Goal: Task Accomplishment & Management: Use online tool/utility

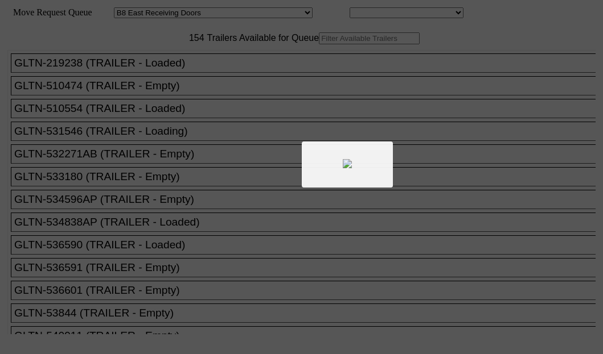
select select "536"
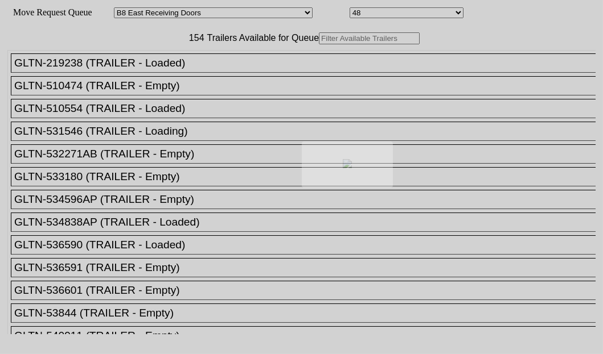
click at [188, 76] on body "Move Request Queue Area Started San Pedro Lost San Pedro Appt San Pedro B4 West…" at bounding box center [301, 192] width 593 height 375
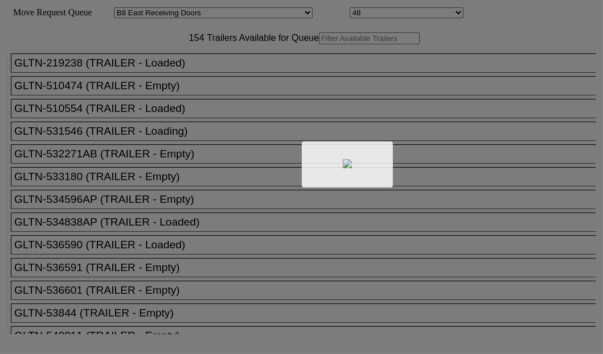
drag, startPoint x: 0, startPoint y: 0, endPoint x: 188, endPoint y: 76, distance: 202.7
click at [188, 76] on div at bounding box center [301, 177] width 603 height 354
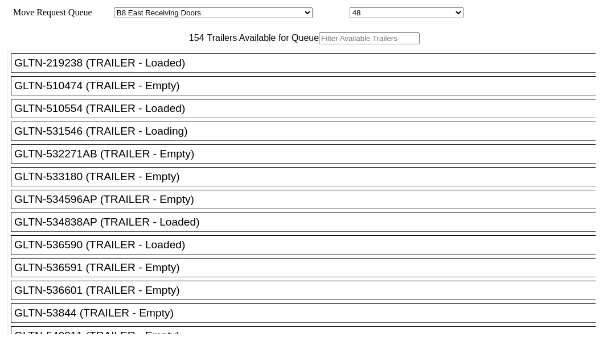
click at [319, 44] on input "text" at bounding box center [369, 38] width 101 height 12
paste input "STTU432159"
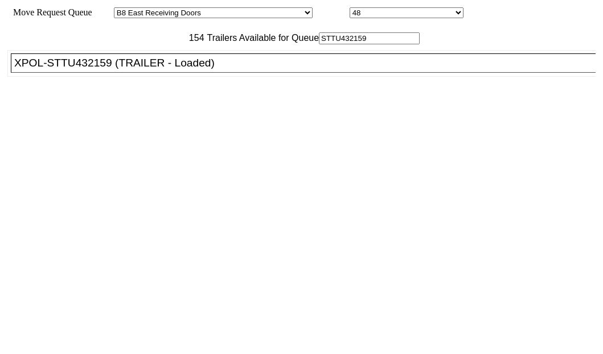
type input "STTU432159"
click at [33, 69] on div "XPOL-STTU432159 (TRAILER - Loaded)" at bounding box center [308, 63] width 588 height 13
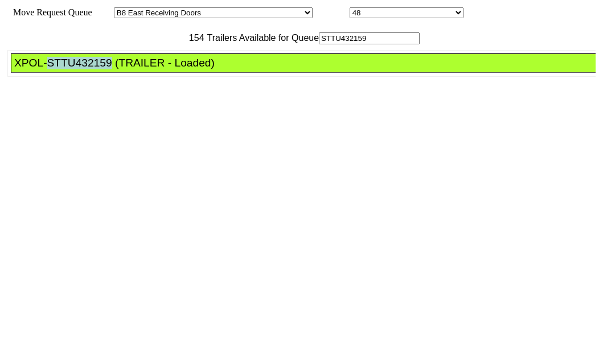
click at [34, 69] on div "XPOL-STTU432159 (TRAILER - Loaded)" at bounding box center [308, 63] width 588 height 13
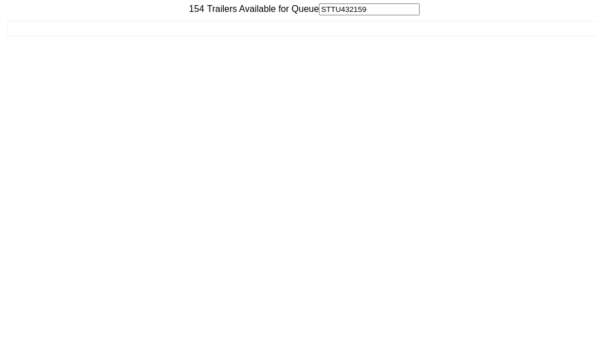
scroll to position [46, 0]
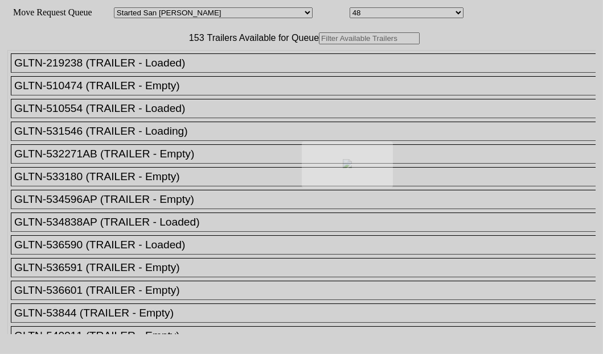
click at [179, 75] on div at bounding box center [301, 177] width 603 height 354
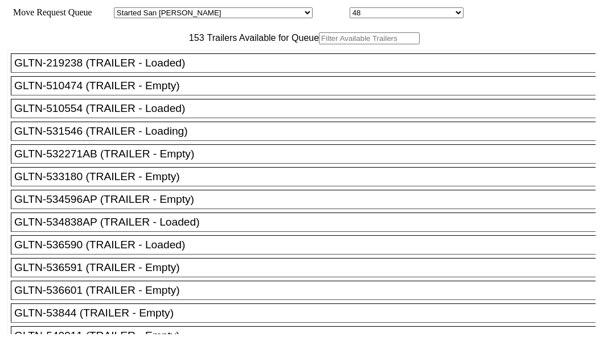
click at [319, 44] on input "text" at bounding box center [369, 38] width 101 height 12
paste input "XPOU414276"
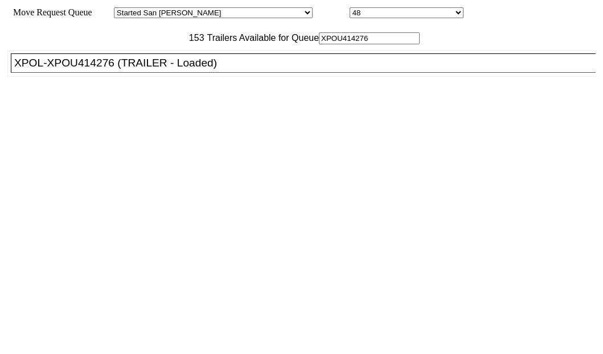
type input "XPOU414276"
click at [109, 69] on div "XPOL-XPOU414276 (TRAILER - Loaded)" at bounding box center [308, 63] width 588 height 13
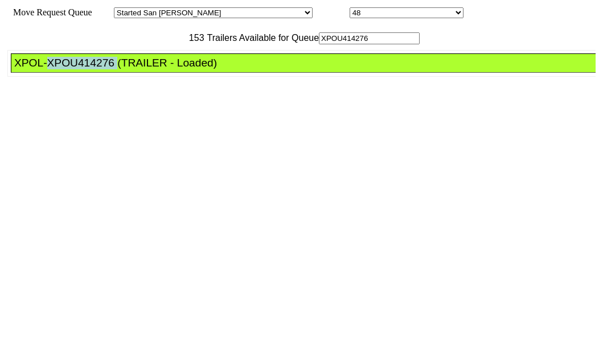
click at [109, 69] on div "XPOL-XPOU414276 (TRAILER - Loaded)" at bounding box center [308, 63] width 588 height 13
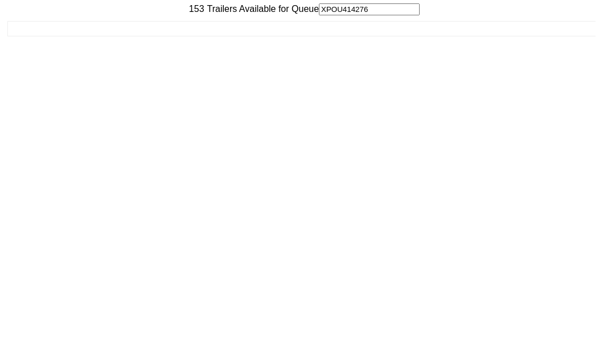
scroll to position [46, 0]
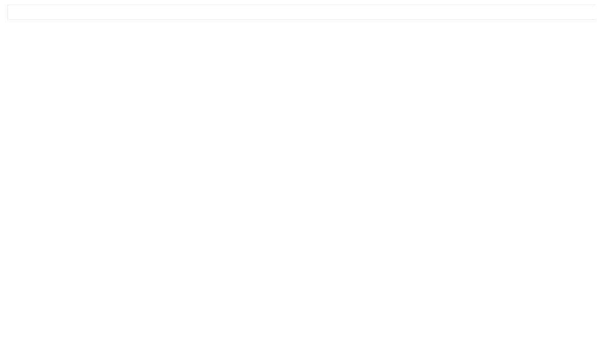
drag, startPoint x: 555, startPoint y: 324, endPoint x: 525, endPoint y: 330, distance: 31.2
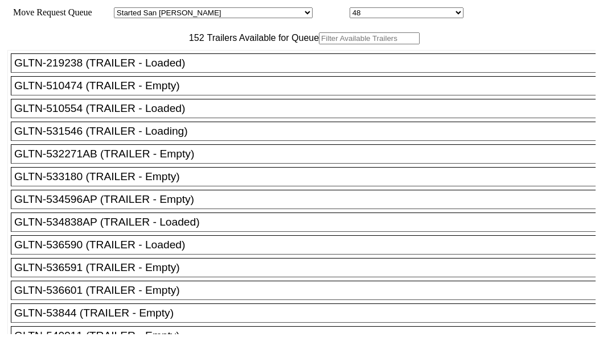
click at [319, 44] on input "text" at bounding box center [369, 38] width 101 height 12
paste input "XPOU420144"
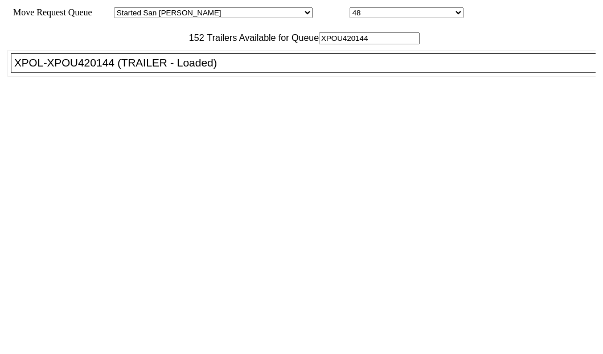
type input "XPOU420144"
click at [100, 69] on div "XPOL-XPOU420144 (TRAILER - Loaded)" at bounding box center [308, 63] width 588 height 13
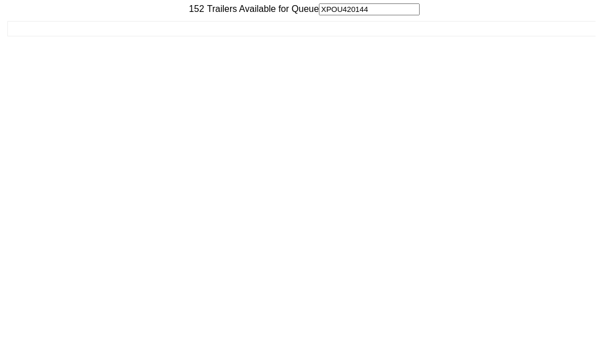
scroll to position [46, 0]
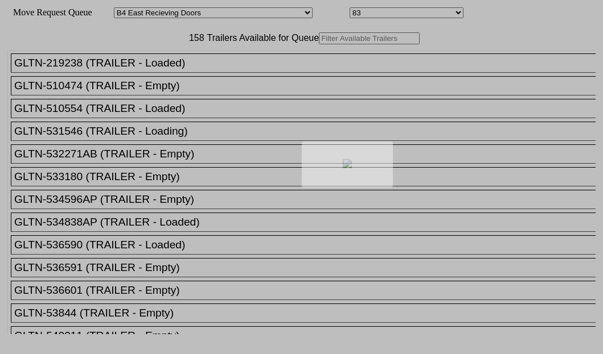
select select "527"
select select "8139"
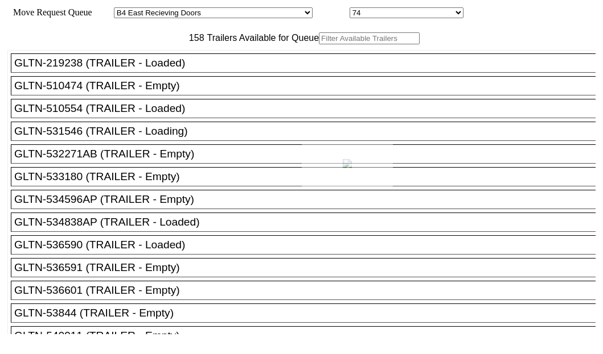
click at [179, 74] on div at bounding box center [301, 177] width 603 height 354
click at [319, 44] on input "text" at bounding box center [369, 38] width 101 height 12
paste input "415871"
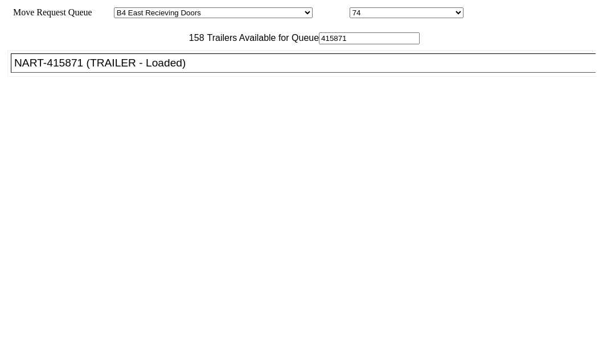
type input "415871"
click at [91, 69] on div "NART-415871 (TRAILER - Loaded)" at bounding box center [308, 63] width 588 height 13
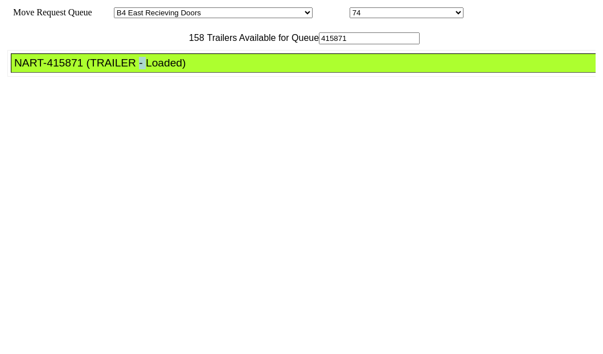
click at [91, 69] on div "NART-415871 (TRAILER - Loaded)" at bounding box center [308, 63] width 588 height 13
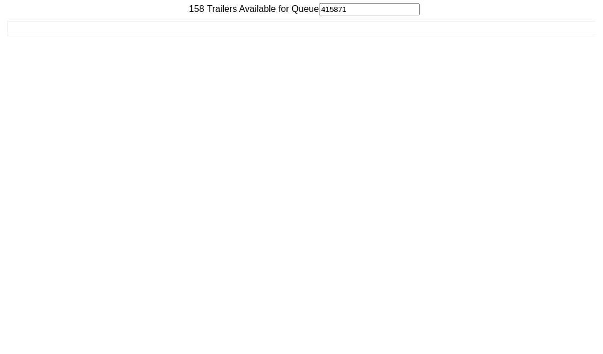
scroll to position [46, 0]
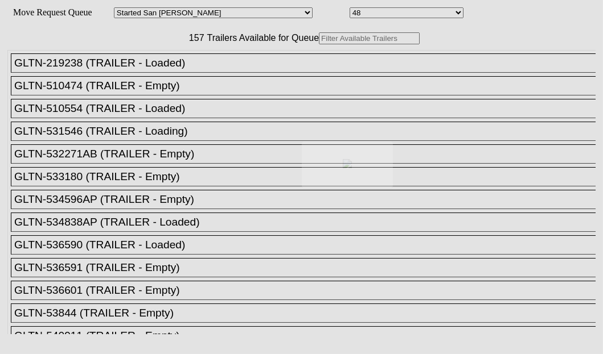
click at [161, 77] on body "Move Request Queue Area Started [GEOGRAPHIC_DATA][PERSON_NAME][PERSON_NAME] [GE…" at bounding box center [301, 192] width 593 height 375
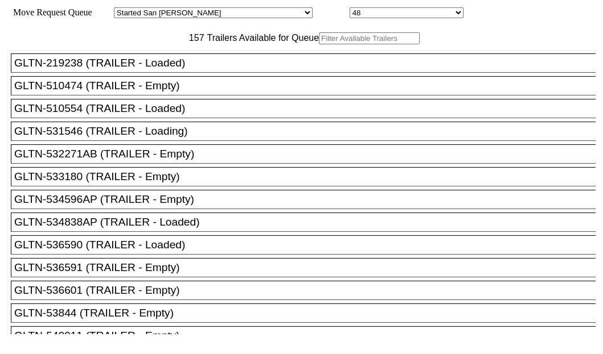
click at [319, 44] on input "text" at bounding box center [369, 38] width 101 height 12
paste input "XPOU423941"
type input "XPOU423941"
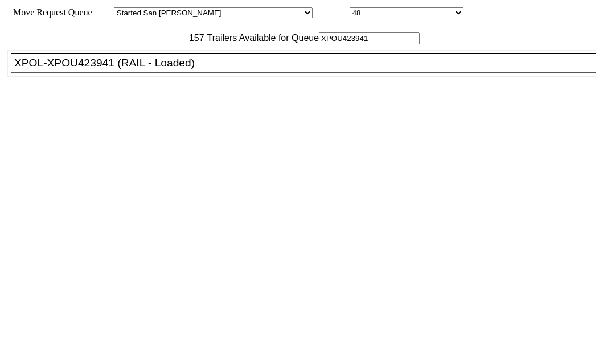
click at [7, 122] on div "157 Trailers Available for Queue XPOU423941 GLTN-219238 (TRAILER - Loaded) GLTN…" at bounding box center [301, 183] width 588 height 302
click at [69, 69] on div "XPOL-XPOU423941 (RAIL - Loaded)" at bounding box center [308, 63] width 588 height 13
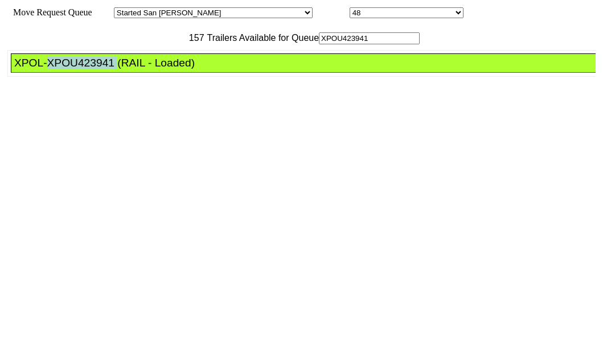
click at [69, 69] on div "XPOL-XPOU423941 (RAIL - Loaded)" at bounding box center [308, 63] width 588 height 13
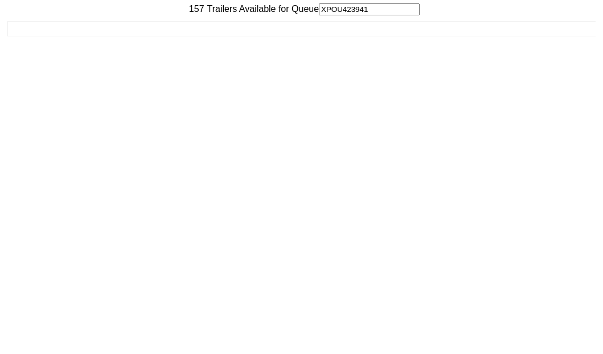
scroll to position [46, 0]
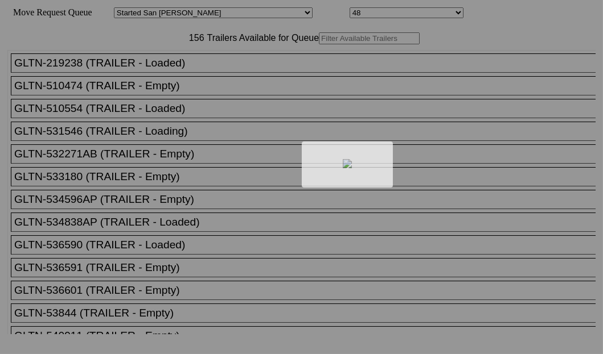
click at [197, 73] on div at bounding box center [301, 177] width 603 height 354
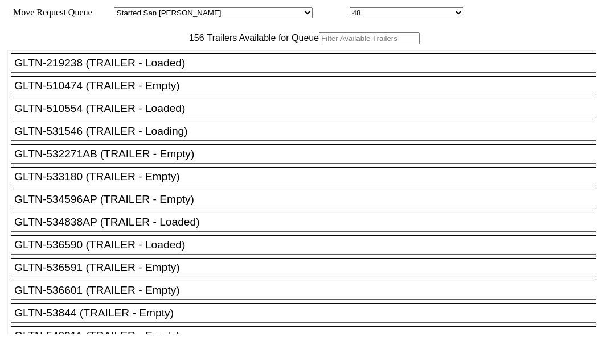
click at [319, 44] on input "text" at bounding box center [369, 38] width 101 height 12
paste input "XPOU431018"
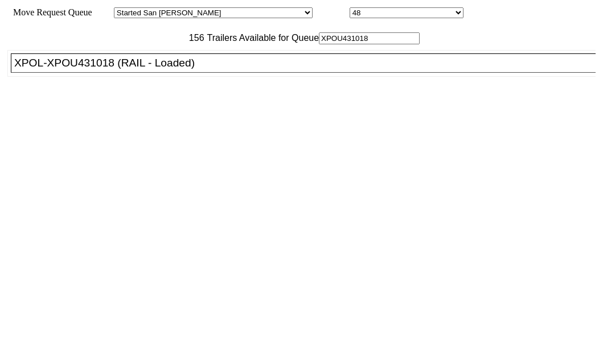
type input "XPOU431018"
click at [106, 69] on div "XPOL-XPOU431018 (RAIL - Loaded)" at bounding box center [308, 63] width 588 height 13
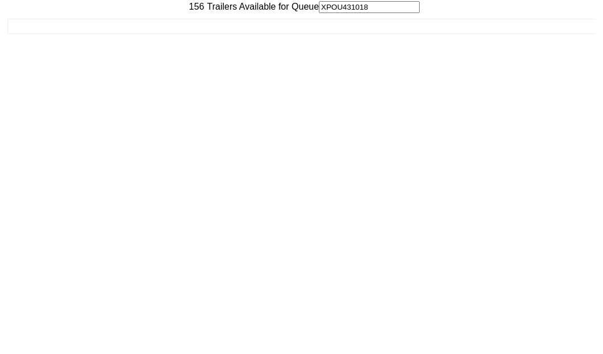
scroll to position [46, 0]
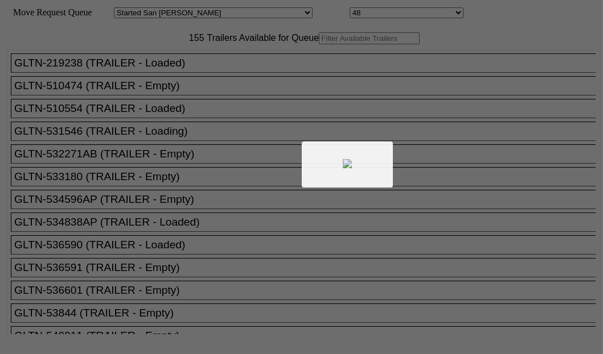
click at [168, 73] on div at bounding box center [301, 177] width 603 height 354
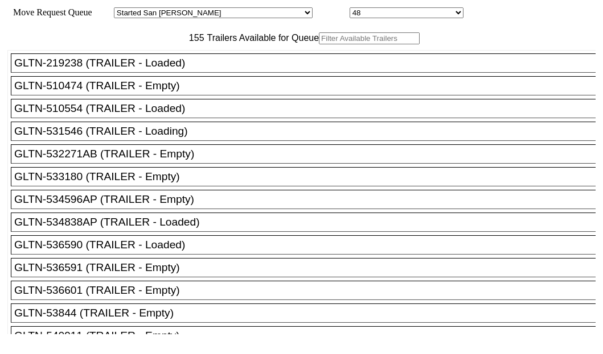
click at [319, 44] on input "text" at bounding box center [369, 38] width 101 height 12
paste input "JBHU293471"
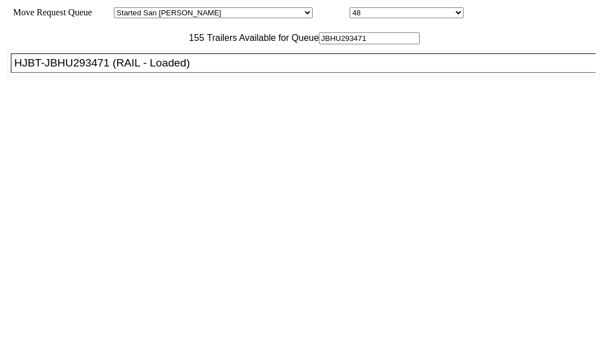
type input "JBHU293471"
click at [77, 69] on div "HJBT-JBHU293471 (RAIL - Loaded)" at bounding box center [308, 63] width 588 height 13
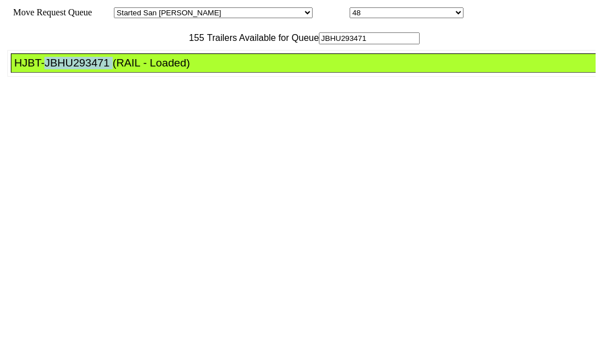
click at [77, 69] on div "HJBT-JBHU293471 (RAIL - Loaded)" at bounding box center [308, 63] width 588 height 13
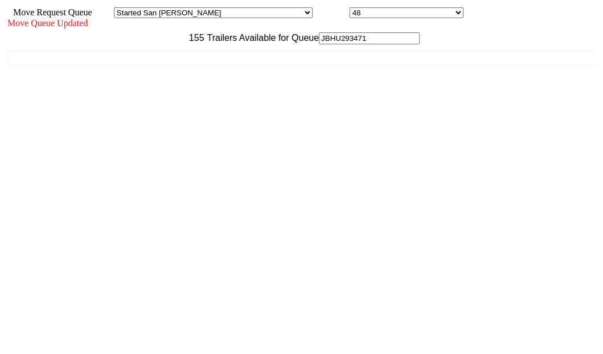
scroll to position [46, 0]
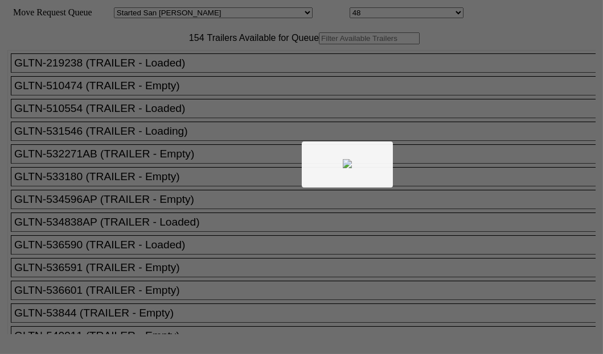
click at [165, 74] on div at bounding box center [301, 177] width 603 height 354
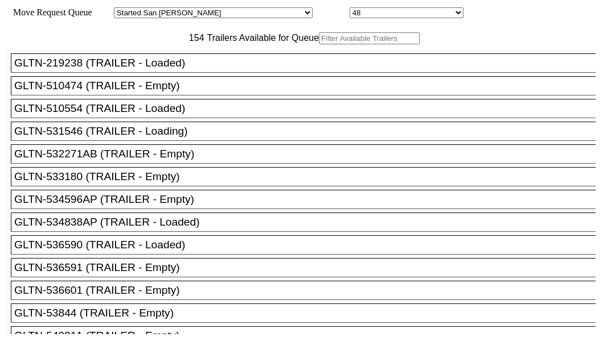
click at [319, 44] on input "text" at bounding box center [369, 38] width 101 height 12
paste input "LH217018"
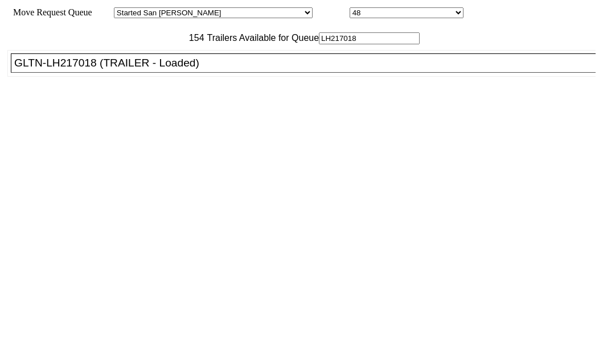
type input "LH217018"
click at [82, 69] on div "GLTN-LH217018 (TRAILER - Loaded)" at bounding box center [308, 63] width 588 height 13
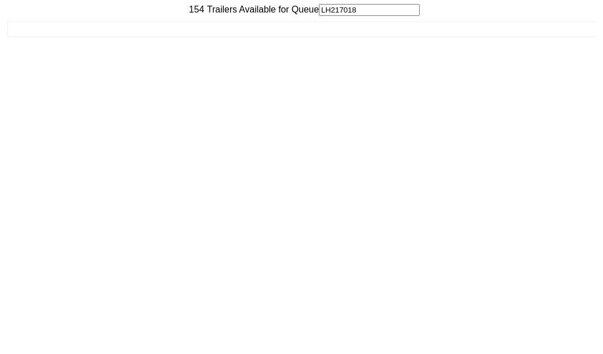
scroll to position [46, 0]
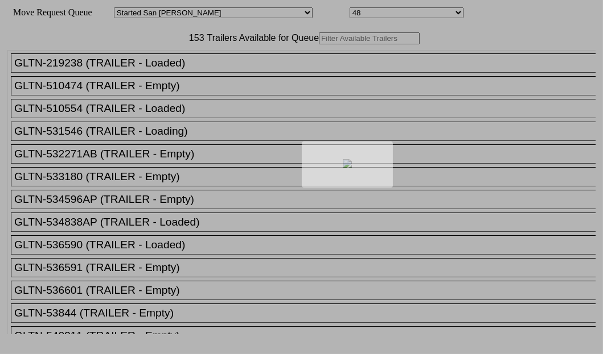
click at [198, 73] on div at bounding box center [301, 177] width 603 height 354
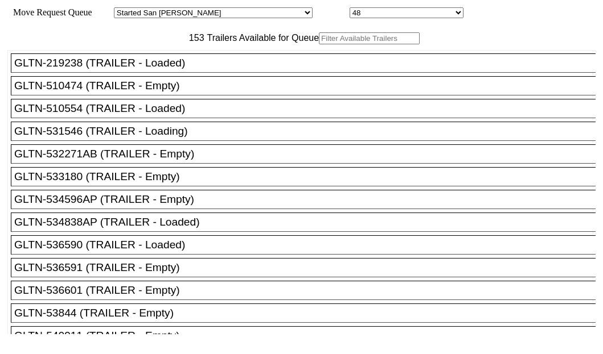
click at [211, 97] on div "153 Trailers Available for Queue GLTN-219238 (TRAILER - Loaded) GLTN-510474 (TR…" at bounding box center [301, 183] width 588 height 302
click at [319, 44] on input "text" at bounding box center [369, 38] width 101 height 12
paste input "161844"
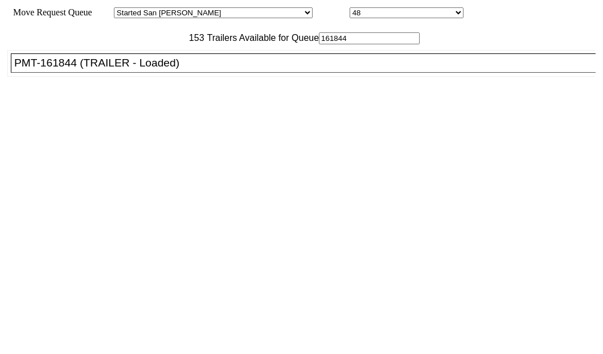
type input "161844"
click at [97, 69] on div "PMT-161844 (TRAILER - Loaded)" at bounding box center [308, 63] width 588 height 13
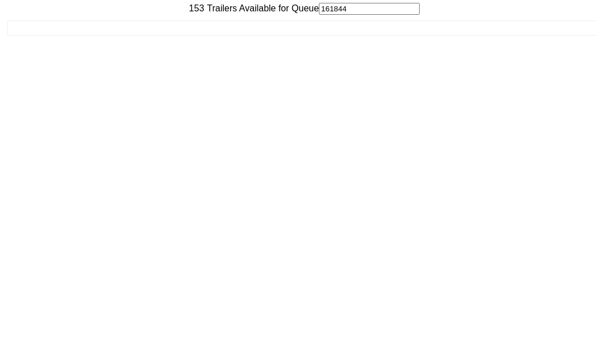
scroll to position [46, 0]
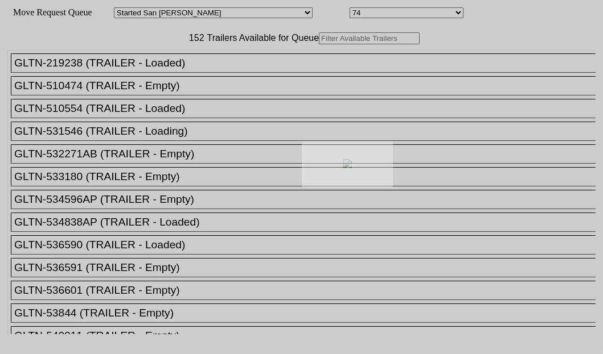
click at [188, 72] on div at bounding box center [301, 177] width 603 height 354
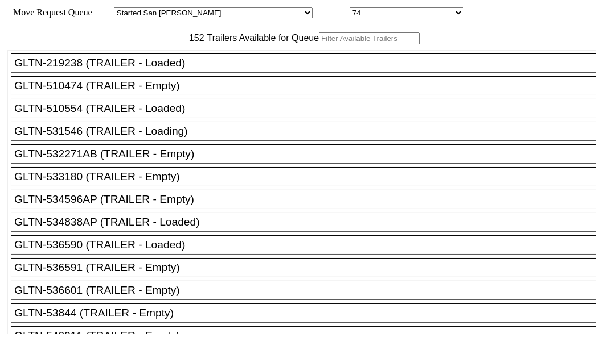
drag, startPoint x: 258, startPoint y: 55, endPoint x: 188, endPoint y: 72, distance: 72.2
click at [319, 44] on input "text" at bounding box center [369, 38] width 101 height 12
paste input "415665"
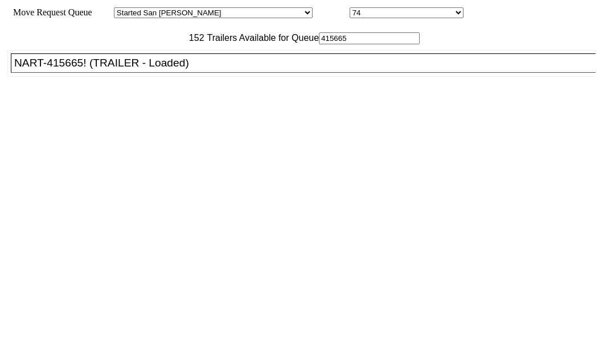
type input "415665"
click at [70, 69] on div "NART-415665! (TRAILER - Loaded)" at bounding box center [308, 63] width 588 height 13
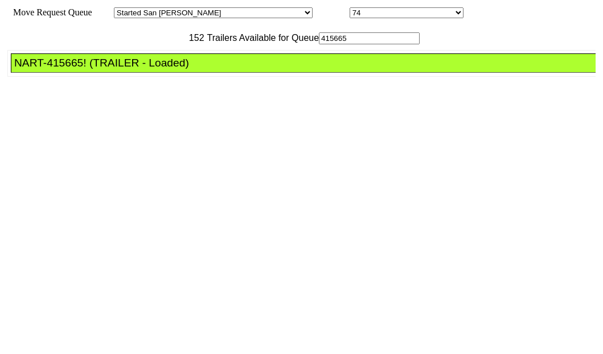
click at [70, 69] on div "NART-415665! (TRAILER - Loaded)" at bounding box center [308, 63] width 588 height 13
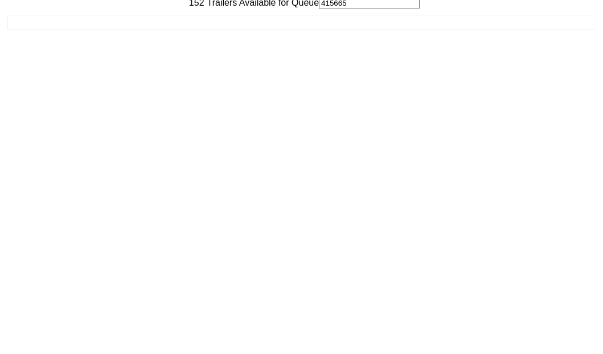
scroll to position [46, 0]
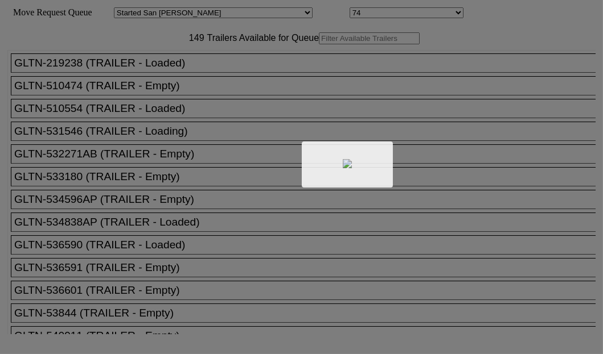
click at [159, 68] on div at bounding box center [301, 177] width 603 height 354
click at [166, 73] on div at bounding box center [301, 177] width 603 height 354
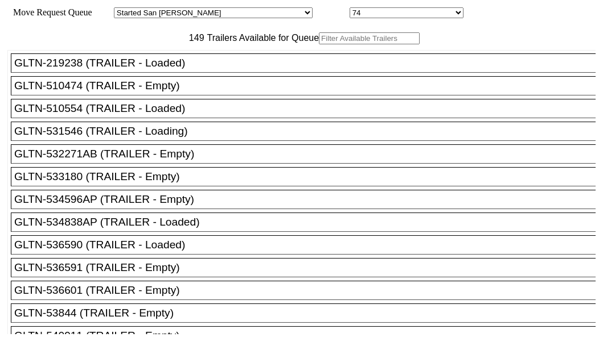
click at [319, 44] on input "text" at bounding box center [369, 38] width 101 height 12
paste input "TA153673"
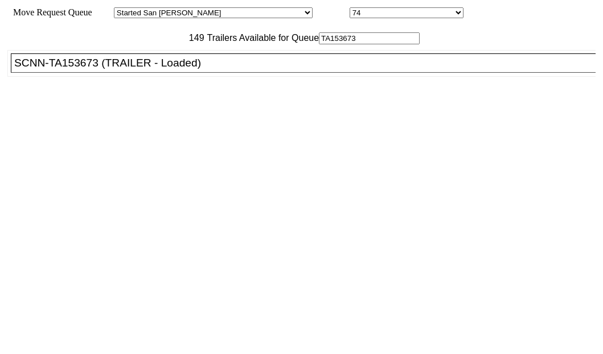
type input "TA153673"
click at [99, 69] on div "SCNN-TA153673 (TRAILER - Loaded)" at bounding box center [308, 63] width 588 height 13
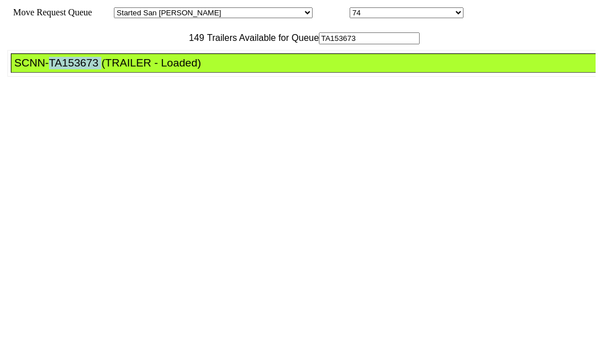
drag, startPoint x: 99, startPoint y: 92, endPoint x: 407, endPoint y: 239, distance: 341.8
click at [109, 69] on div "SCNN-TA153673 (TRAILER - Loaded)" at bounding box center [308, 63] width 588 height 13
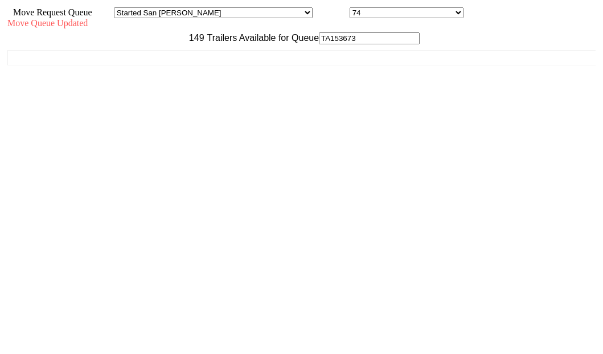
scroll to position [46, 0]
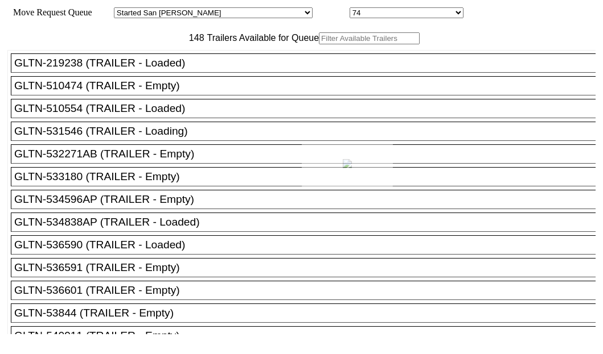
click at [201, 68] on div at bounding box center [301, 177] width 603 height 354
click at [319, 44] on input "text" at bounding box center [369, 38] width 101 height 12
paste input "241144"
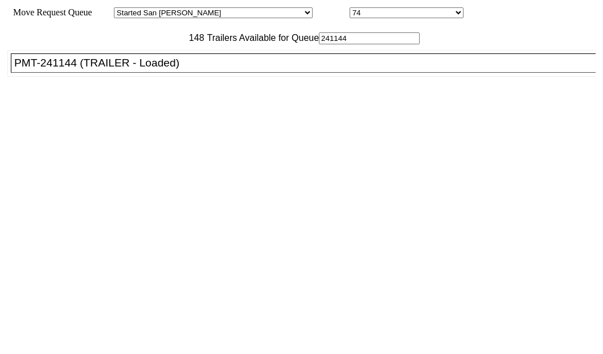
type input "241144"
click at [80, 69] on div "PMT-241144 (TRAILER - Loaded)" at bounding box center [308, 63] width 588 height 13
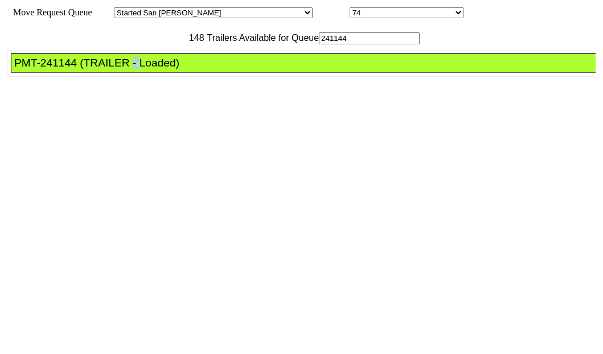
click at [80, 69] on div "PMT-241144 (TRAILER - Loaded)" at bounding box center [308, 63] width 588 height 13
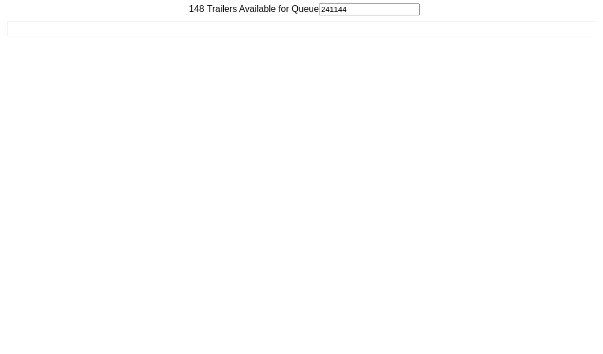
scroll to position [46, 0]
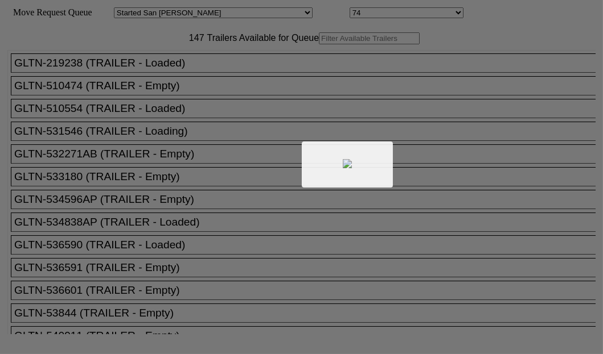
drag, startPoint x: 221, startPoint y: 91, endPoint x: 188, endPoint y: 80, distance: 34.9
click at [188, 80] on div at bounding box center [301, 177] width 603 height 354
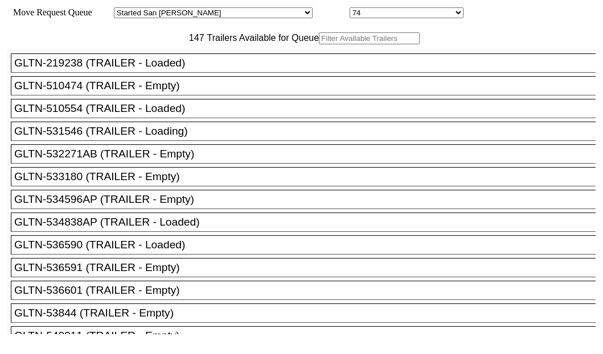
click at [319, 44] on input "text" at bounding box center [369, 38] width 101 height 12
paste input "TA219456"
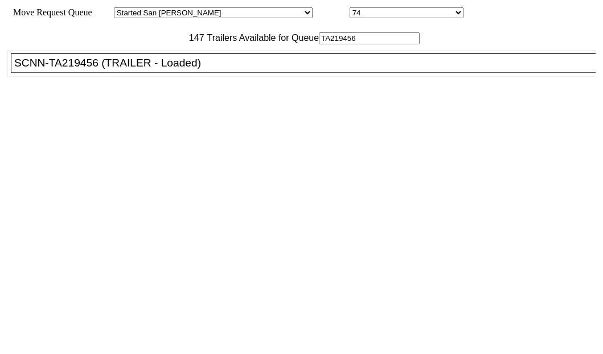
type input "TA219456"
click at [105, 69] on div "SCNN-TA219456 (TRAILER - Loaded)" at bounding box center [308, 63] width 588 height 13
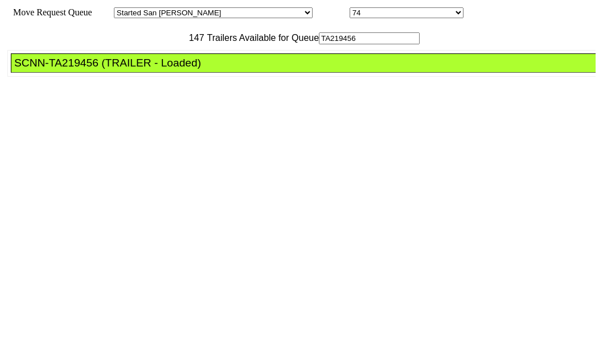
click at [105, 69] on div "SCNN-TA219456 (TRAILER - Loaded)" at bounding box center [308, 63] width 588 height 13
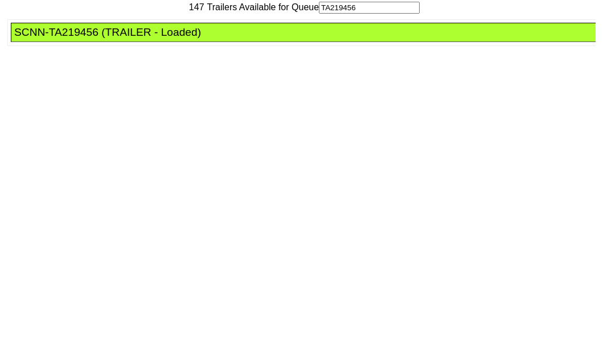
scroll to position [46, 0]
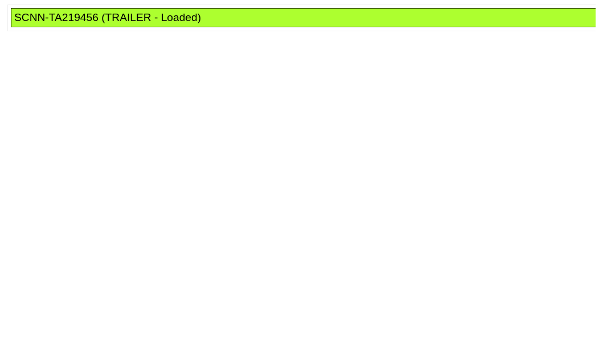
click at [96, 24] on div "SCNN-TA219456 (TRAILER - Loaded)" at bounding box center [308, 17] width 588 height 13
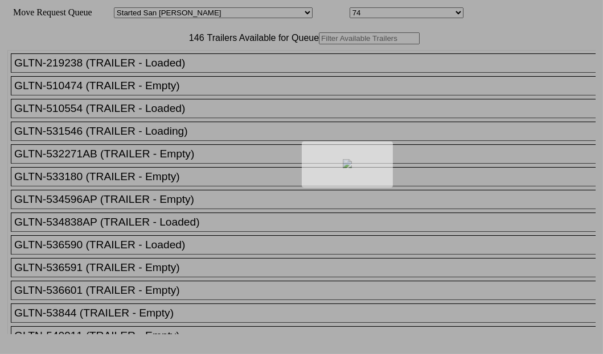
click at [159, 75] on div at bounding box center [301, 177] width 603 height 354
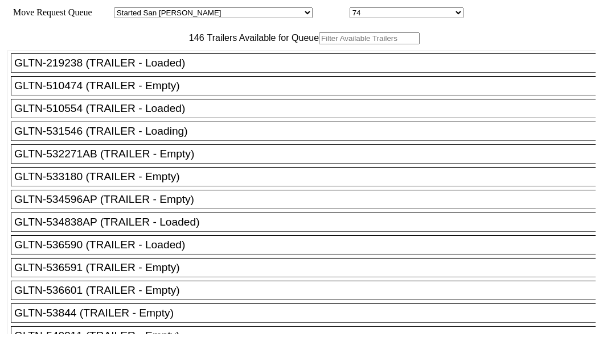
click at [319, 44] on input "text" at bounding box center [369, 38] width 101 height 12
paste input "315047"
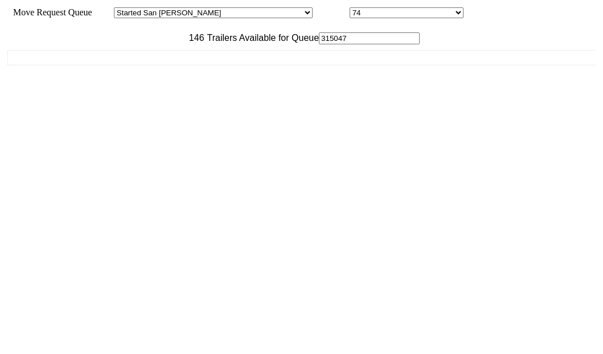
type input "315047"
click at [86, 98] on div "GLTN-219238 (TRAILER - Loaded) GLTN-510474 (TRAILER - Empty) GLTN-510554 (TRAIL…" at bounding box center [301, 189] width 588 height 290
click at [319, 44] on input "315047" at bounding box center [369, 38] width 101 height 12
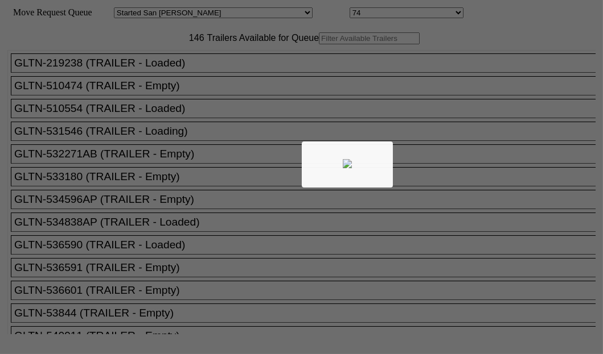
click at [218, 71] on body "Move Request Queue Area Started [GEOGRAPHIC_DATA][PERSON_NAME][PERSON_NAME] [GE…" at bounding box center [301, 192] width 593 height 375
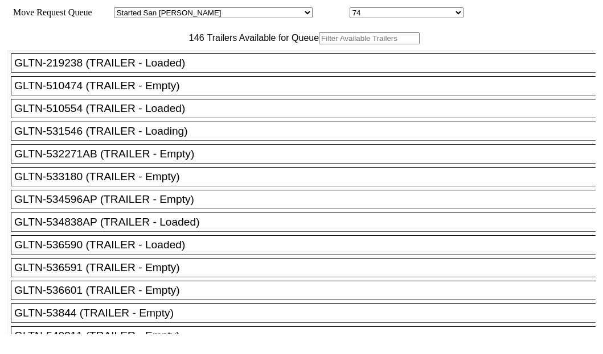
click at [319, 44] on input "text" at bounding box center [369, 38] width 101 height 12
paste input "219238"
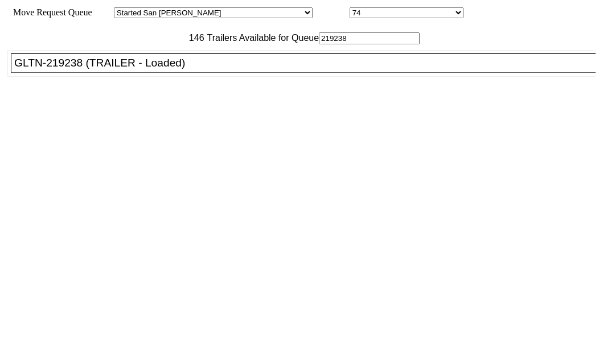
type input "219238"
click at [74, 69] on div "GLTN-219238 (TRAILER - Loaded)" at bounding box center [308, 63] width 588 height 13
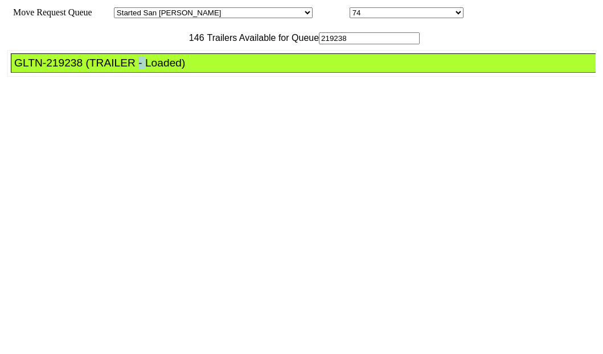
drag, startPoint x: 74, startPoint y: 110, endPoint x: 217, endPoint y: 139, distance: 145.8
click at [74, 69] on div "GLTN-219238 (TRAILER - Loaded)" at bounding box center [308, 63] width 588 height 13
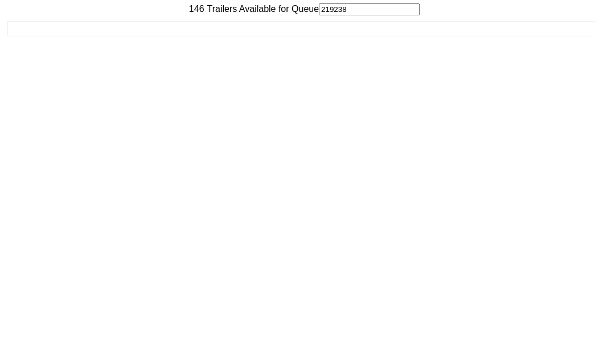
scroll to position [46, 0]
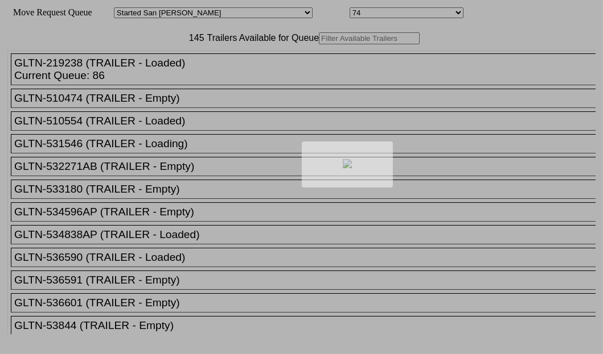
click at [156, 77] on div at bounding box center [301, 177] width 603 height 354
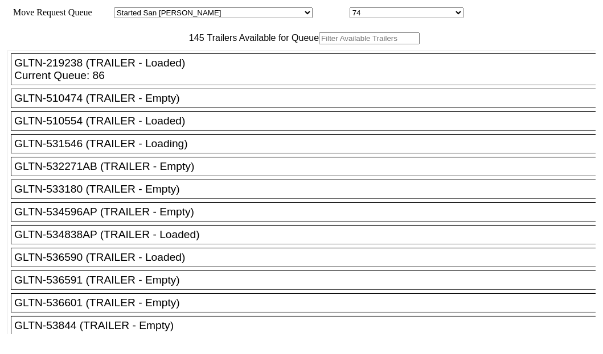
click at [319, 44] on input "text" at bounding box center [369, 38] width 101 height 12
paste input "TA179033"
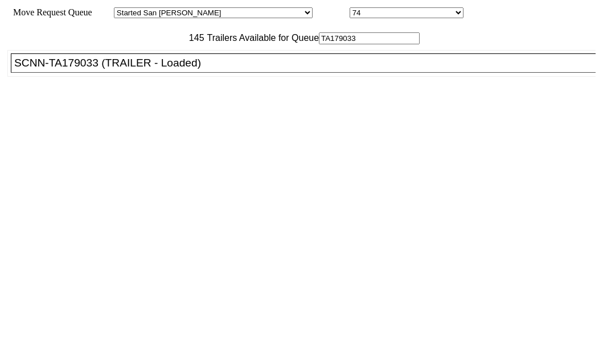
type input "TA179033"
click at [85, 69] on div "SCNN-TA179033 (TRAILER - Loaded)" at bounding box center [308, 63] width 588 height 13
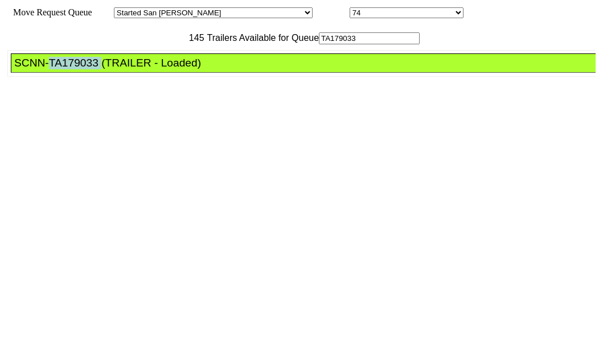
drag, startPoint x: 85, startPoint y: 97, endPoint x: 351, endPoint y: 159, distance: 272.7
click at [85, 69] on div "SCNN-TA179033 (TRAILER - Loaded)" at bounding box center [308, 63] width 588 height 13
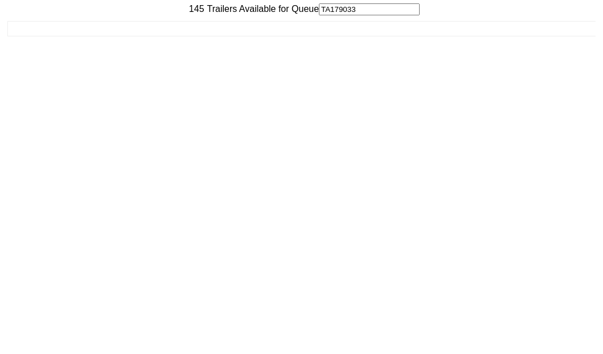
scroll to position [46, 0]
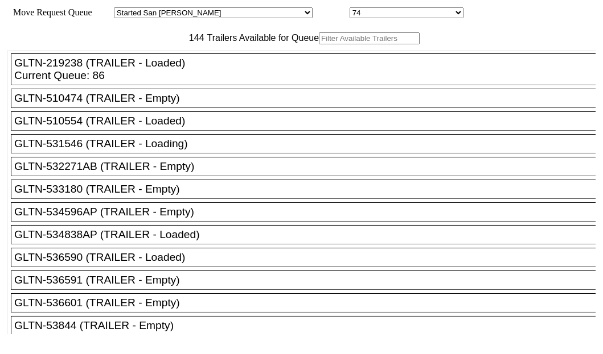
click at [143, 81] on body "Move Request Queue Area Started [GEOGRAPHIC_DATA][PERSON_NAME][PERSON_NAME] [GE…" at bounding box center [301, 192] width 593 height 375
paste input "616107"
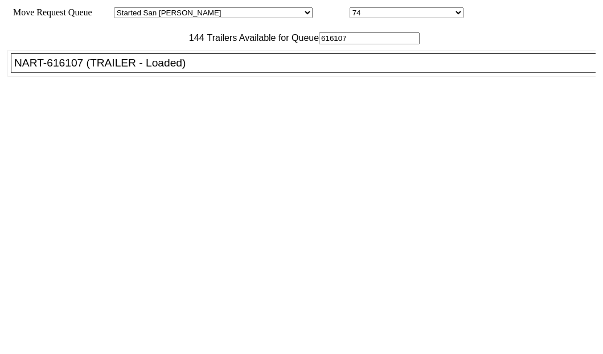
type input "616107"
click at [80, 69] on div "NART-616107 (TRAILER - Loaded)" at bounding box center [308, 63] width 588 height 13
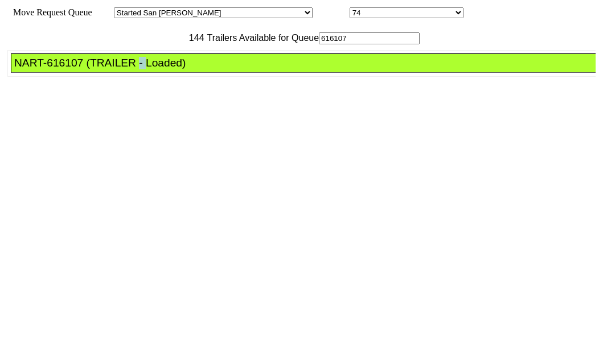
drag, startPoint x: 80, startPoint y: 102, endPoint x: 570, endPoint y: 222, distance: 504.3
click at [87, 69] on div "NART-616107 (TRAILER - Loaded)" at bounding box center [308, 63] width 588 height 13
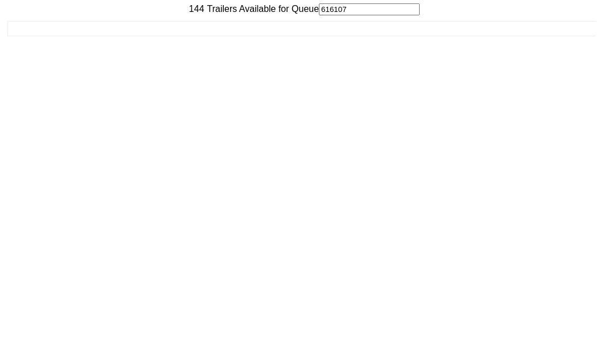
scroll to position [46, 0]
